Goal: Task Accomplishment & Management: Manage account settings

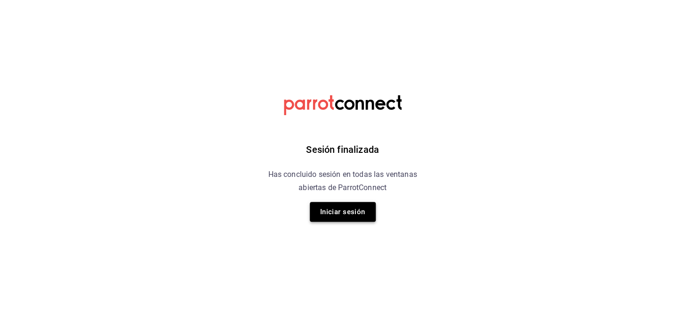
click at [334, 216] on button "Iniciar sesión" at bounding box center [343, 212] width 66 height 20
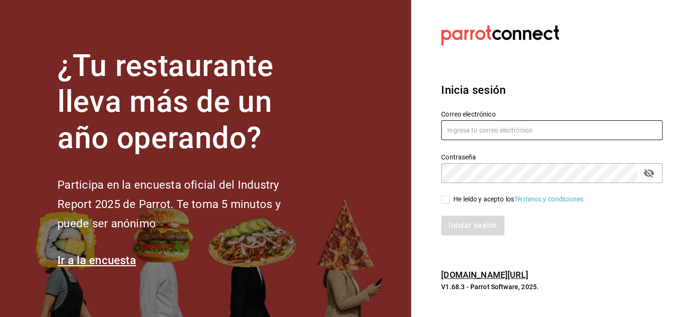
type input "[EMAIL_ADDRESS][DOMAIN_NAME]"
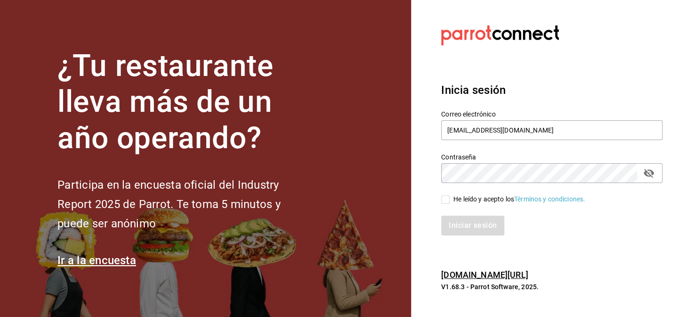
click at [441, 202] on input "He leído y acepto los Términos y condiciones." at bounding box center [445, 199] width 8 height 8
checkbox input "true"
click at [468, 226] on button "Iniciar sesión" at bounding box center [473, 225] width 64 height 20
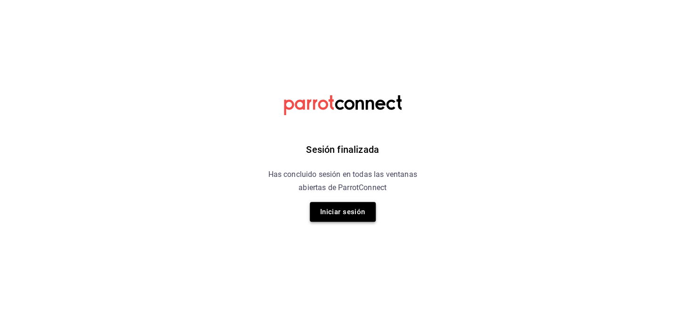
click at [328, 205] on button "Iniciar sesión" at bounding box center [343, 212] width 66 height 20
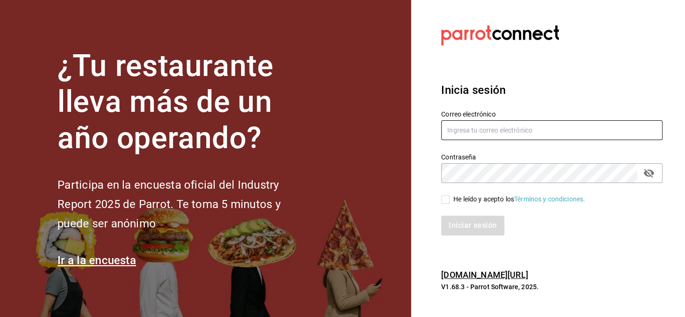
type input "[EMAIL_ADDRESS][DOMAIN_NAME]"
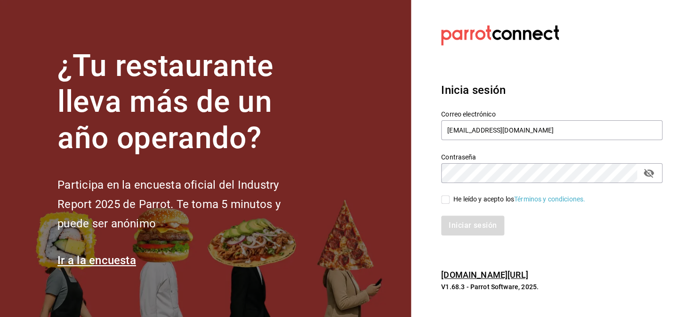
click at [440, 197] on div "He leído y acepto los Términos y condiciones." at bounding box center [546, 194] width 233 height 22
click at [442, 200] on input "He leído y acepto los Términos y condiciones." at bounding box center [445, 199] width 8 height 8
checkbox input "true"
click at [465, 236] on div "Inicia sesión Correo electrónico nuevagalicia.sushiexpress@gmail.com Contraseña…" at bounding box center [551, 158] width 221 height 177
click at [462, 229] on button "Iniciar sesión" at bounding box center [473, 225] width 64 height 20
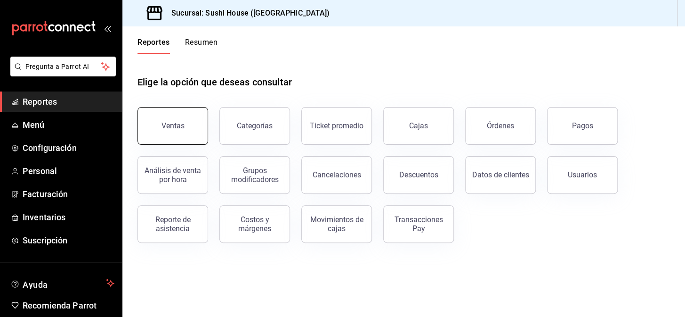
click at [184, 129] on button "Ventas" at bounding box center [173, 126] width 71 height 38
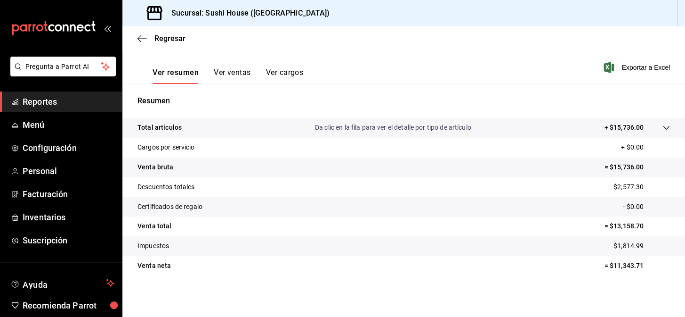
scroll to position [49, 0]
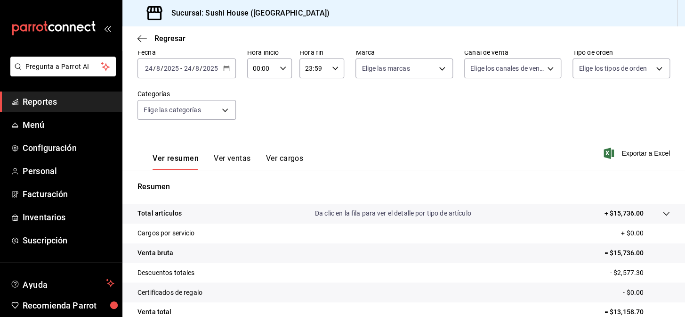
click at [81, 101] on span "Reportes" at bounding box center [69, 101] width 92 height 13
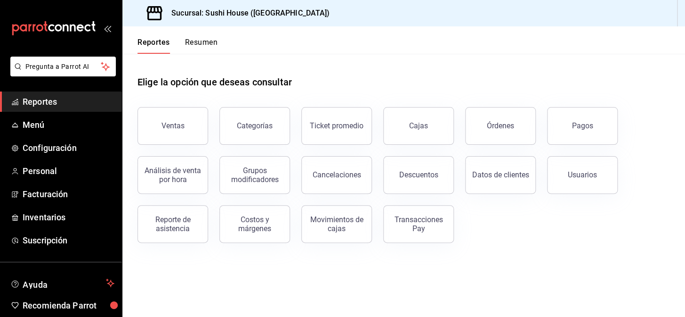
click at [204, 43] on button "Resumen" at bounding box center [201, 46] width 33 height 16
